Goal: Task Accomplishment & Management: Complete application form

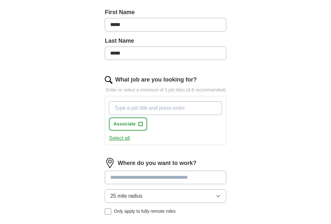
scroll to position [175, 0]
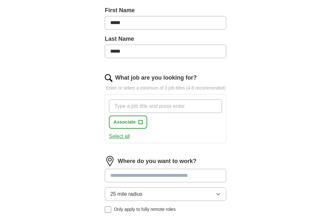
click at [140, 113] on input "What job are you looking for?" at bounding box center [165, 106] width 113 height 13
type input "A"
type input "c"
type input "Counsel"
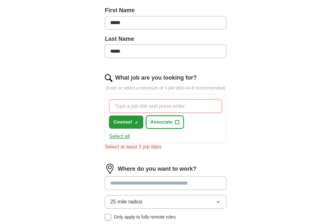
click at [161, 126] on span "Associate" at bounding box center [161, 122] width 22 height 7
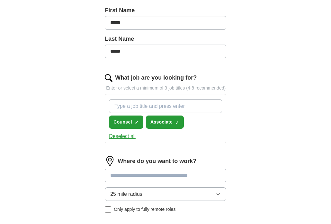
click at [143, 113] on input "What job are you looking for?" at bounding box center [165, 106] width 113 height 13
type input "Attorney"
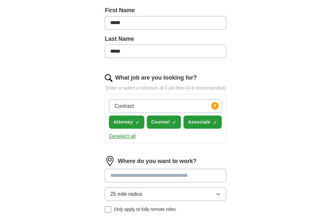
type input "Contracts"
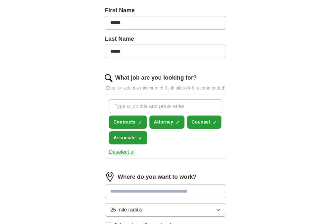
click at [144, 113] on input "What job are you looking for?" at bounding box center [165, 106] width 113 height 13
type input "Legal Analyst"
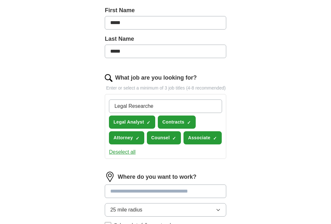
type input "Legal Researcher"
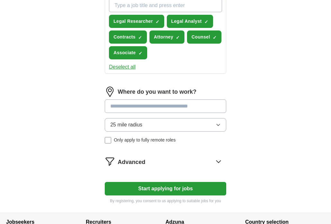
scroll to position [285, 0]
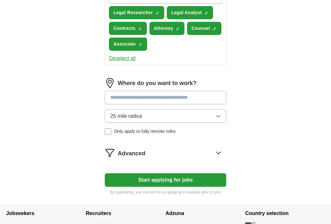
click at [115, 104] on input at bounding box center [165, 97] width 121 height 13
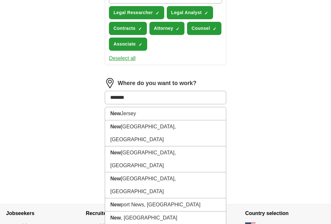
type input "********"
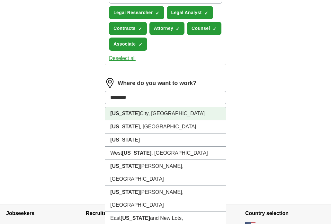
click at [130, 120] on li "[US_STATE][GEOGRAPHIC_DATA], [GEOGRAPHIC_DATA]" at bounding box center [165, 113] width 121 height 13
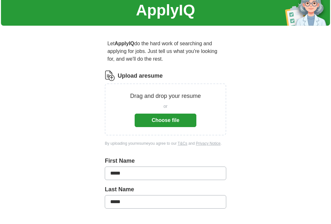
scroll to position [0, 0]
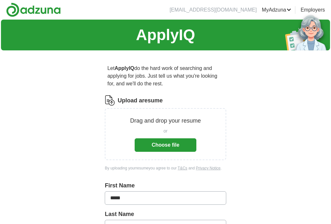
click at [160, 152] on div "Drag and drop your resume or Choose file" at bounding box center [165, 134] width 121 height 52
click at [160, 147] on button "Choose file" at bounding box center [165, 144] width 62 height 13
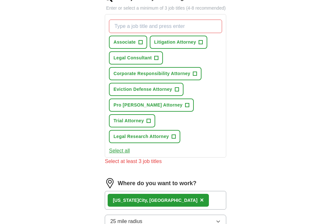
scroll to position [223, 0]
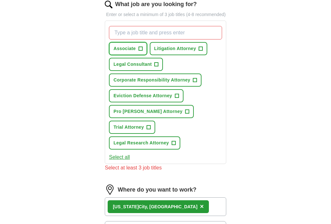
click at [136, 55] on button "Associate +" at bounding box center [128, 48] width 38 height 13
click at [179, 55] on button "Litigation Attorney +" at bounding box center [179, 48] width 58 height 13
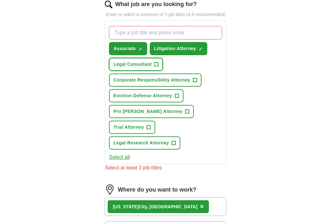
click at [143, 71] on button "Legal Consultant +" at bounding box center [136, 64] width 54 height 13
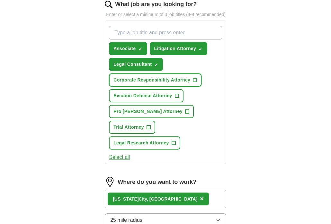
click at [146, 83] on span "Corporate Responsibility Attorney" at bounding box center [151, 80] width 77 height 7
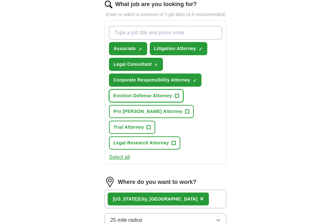
click at [144, 99] on span "Eviction Defense Attorney" at bounding box center [142, 95] width 59 height 7
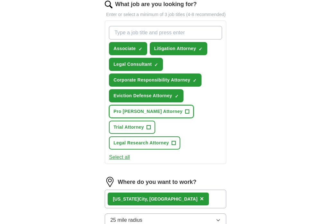
click at [145, 115] on span "Pro [PERSON_NAME] Attorney" at bounding box center [147, 111] width 69 height 7
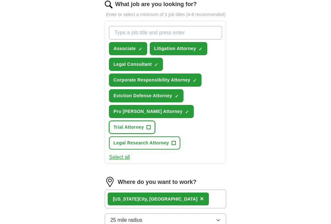
click at [155, 122] on button "Trial Attorney +" at bounding box center [132, 127] width 46 height 13
click at [151, 140] on span "Legal Research Attorney" at bounding box center [140, 143] width 55 height 7
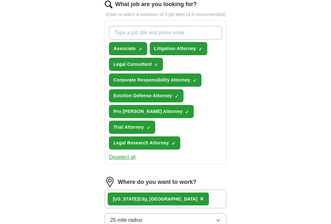
click at [251, 152] on div "ApplyIQ Let ApplyIQ do the hard work of searching and applying for jobs. Just t…" at bounding box center [165, 52] width 329 height 512
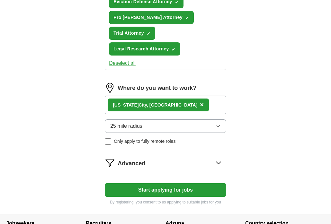
scroll to position [320, 0]
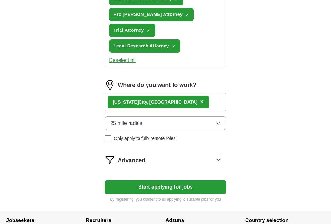
click at [187, 180] on button "Start applying for jobs" at bounding box center [165, 186] width 121 height 13
select select "**"
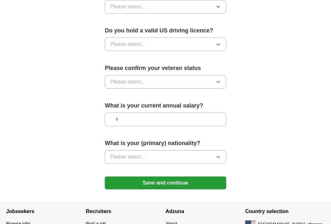
scroll to position [408, 0]
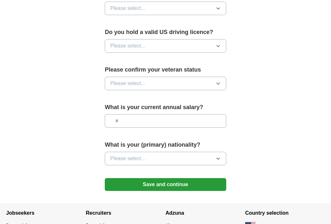
click at [206, 161] on button "Please select..." at bounding box center [165, 158] width 121 height 13
